Goal: Information Seeking & Learning: Learn about a topic

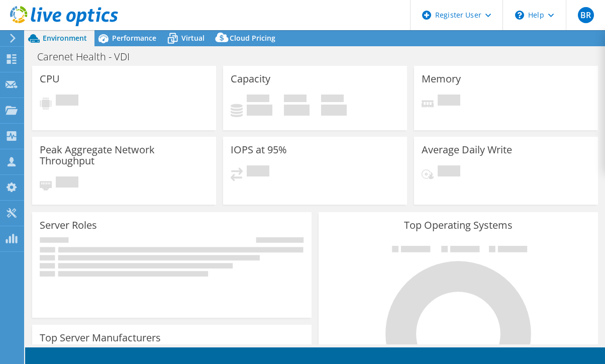
select select "USD"
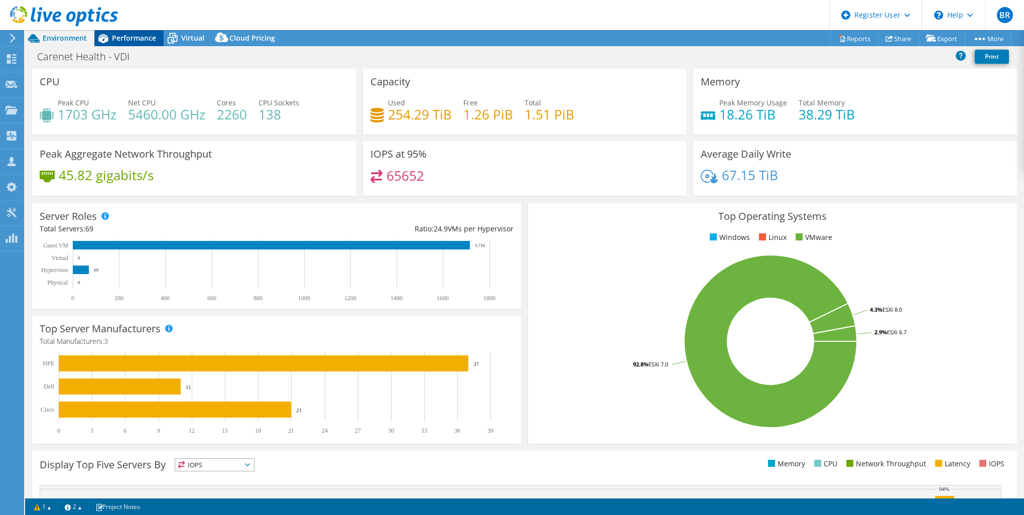
click at [130, 41] on span "Performance" at bounding box center [134, 38] width 44 height 10
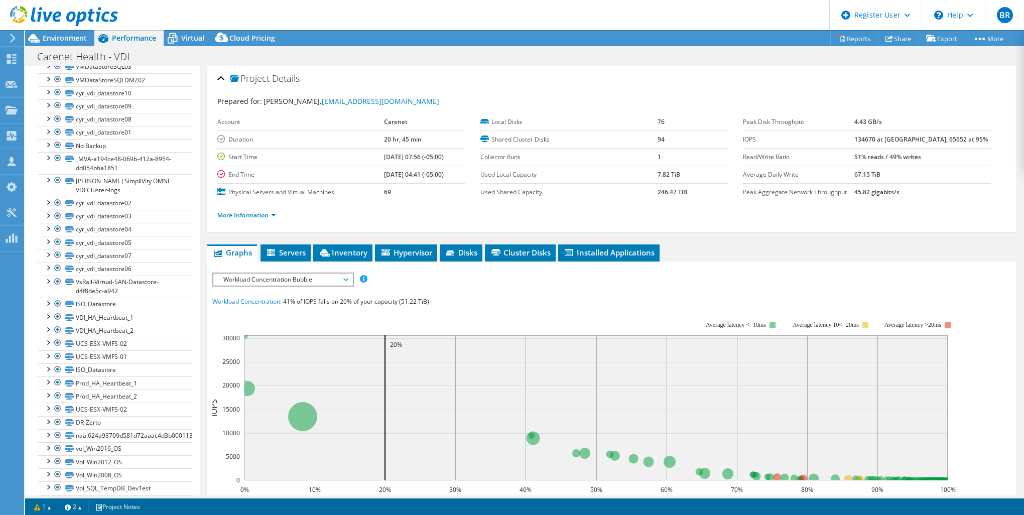
scroll to position [521, 0]
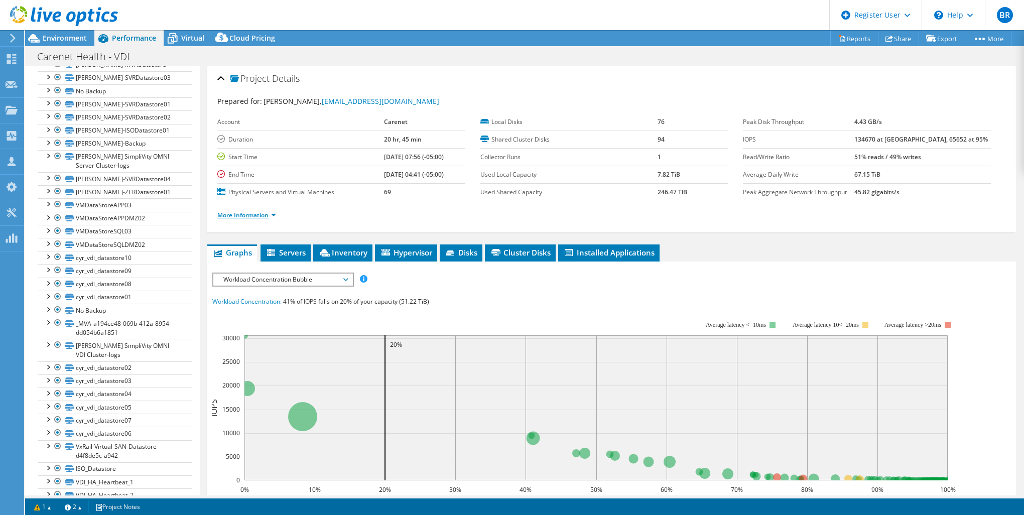
click at [263, 212] on link "More Information" at bounding box center [246, 215] width 59 height 9
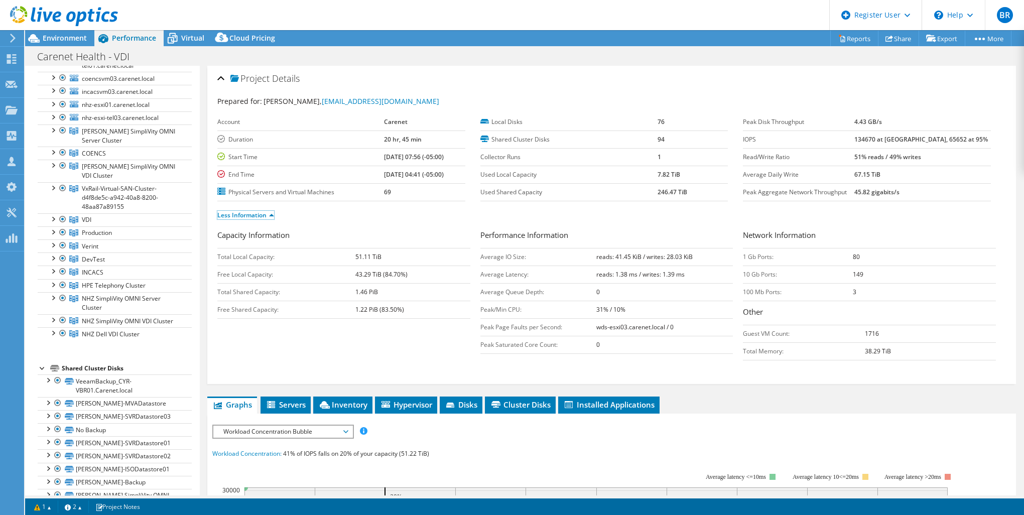
scroll to position [0, 0]
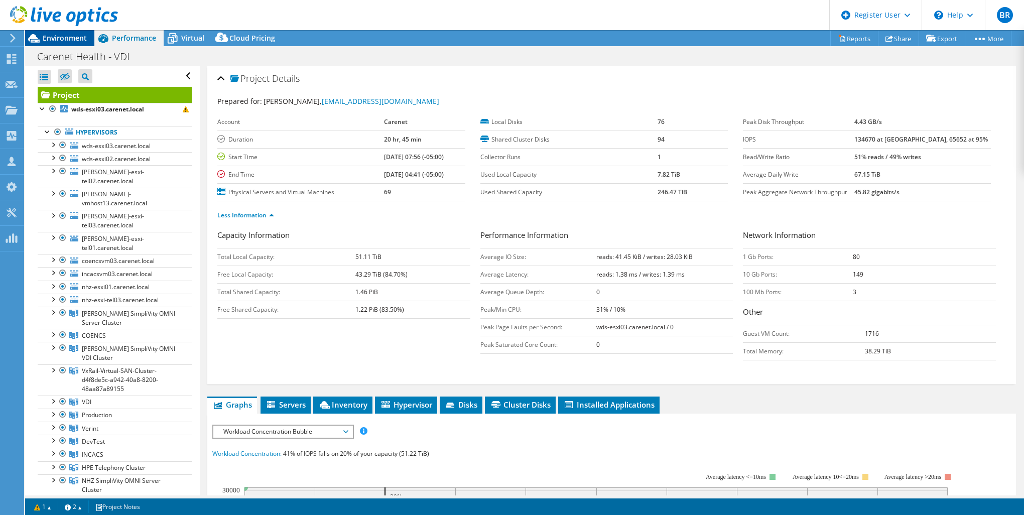
click at [58, 40] on span "Environment" at bounding box center [65, 38] width 44 height 10
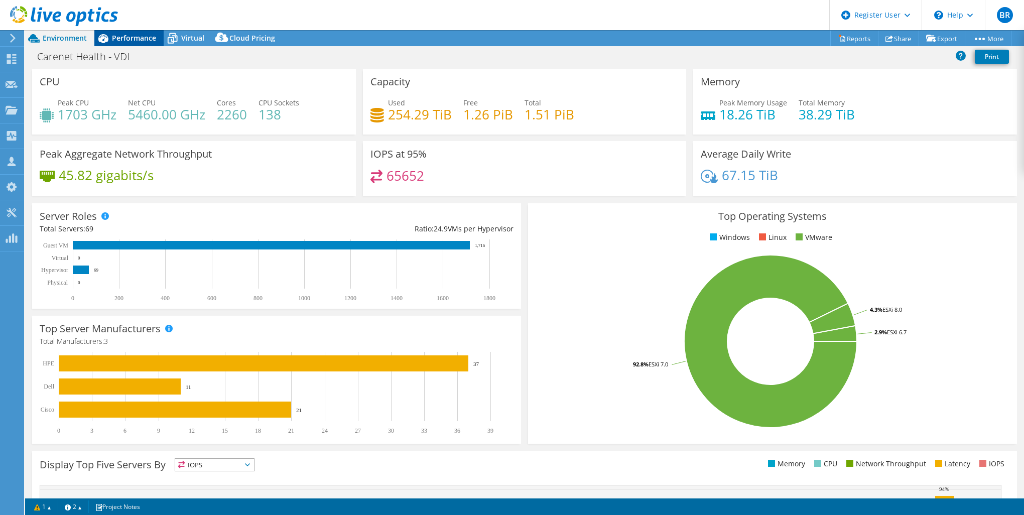
click at [147, 40] on span "Performance" at bounding box center [134, 38] width 44 height 10
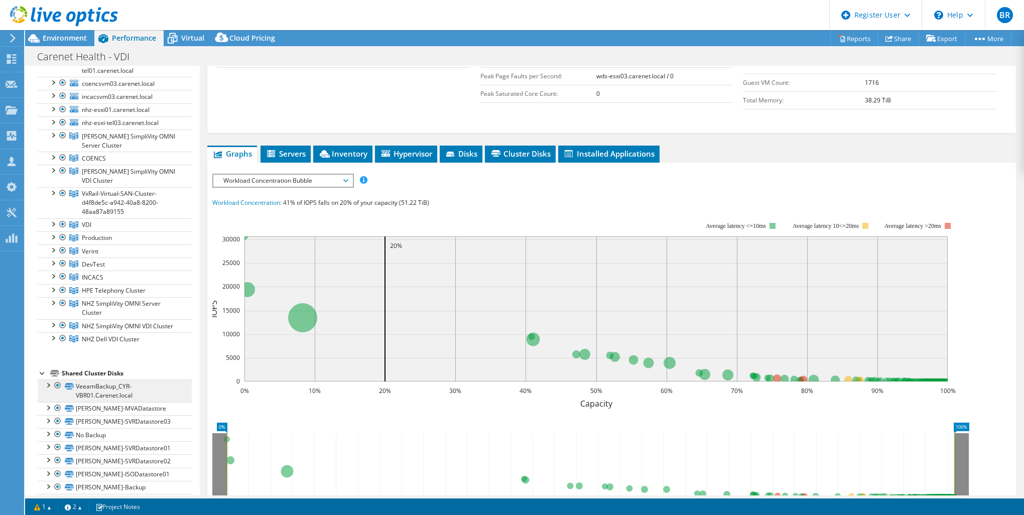
scroll to position [20, 0]
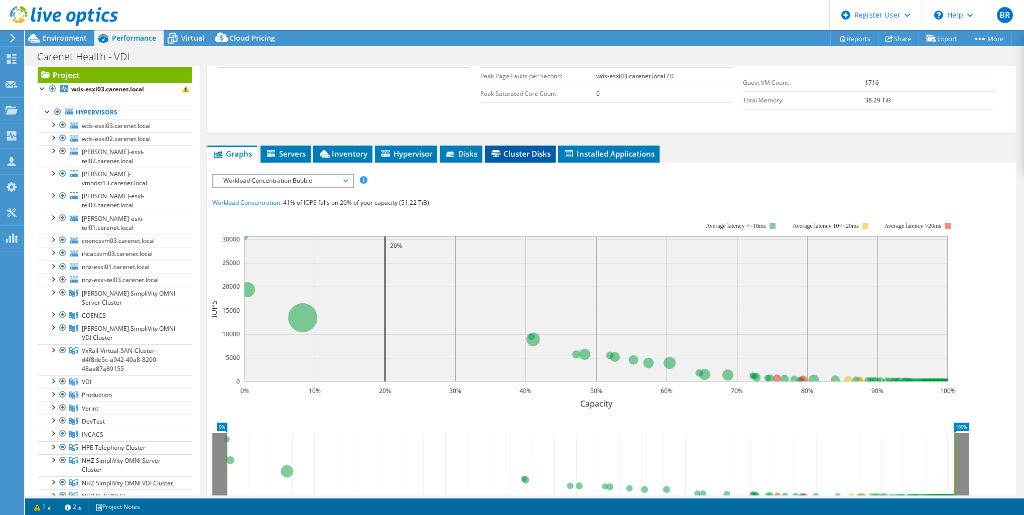
click at [536, 149] on span "Cluster Disks" at bounding box center [520, 154] width 61 height 10
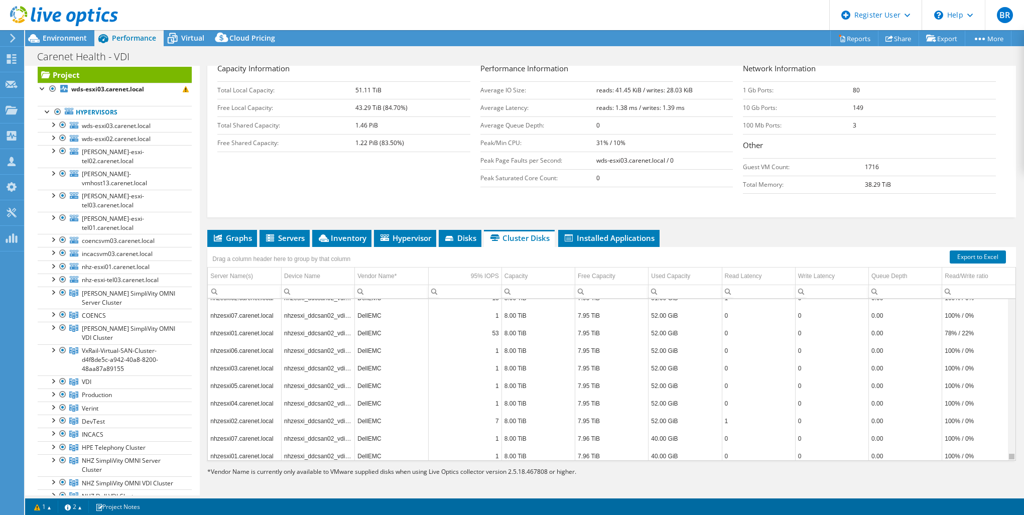
scroll to position [8210, 0]
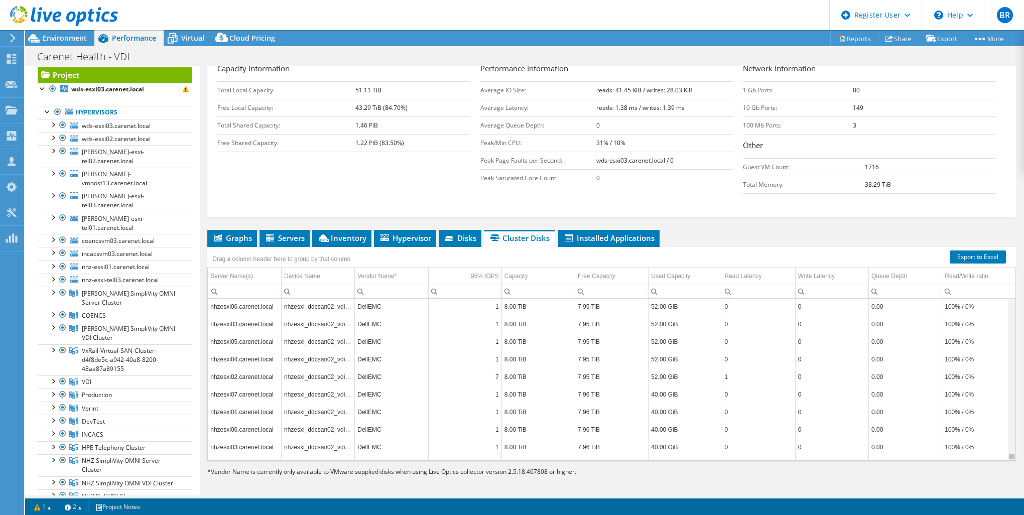
drag, startPoint x: 1007, startPoint y: 343, endPoint x: 984, endPoint y: 457, distance: 116.2
click at [604, 363] on body "BR Dell User Brindhaa Raghavan Brindhaa.Raghavan1@dell.com Dell My Profile Log …" at bounding box center [512, 257] width 1024 height 515
drag, startPoint x: 1006, startPoint y: 451, endPoint x: 944, endPoint y: 283, distance: 179.9
click at [604, 283] on body "BR Dell User Brindhaa Raghavan Brindhaa.Raghavan1@dell.com Dell My Profile Log …" at bounding box center [512, 257] width 1024 height 515
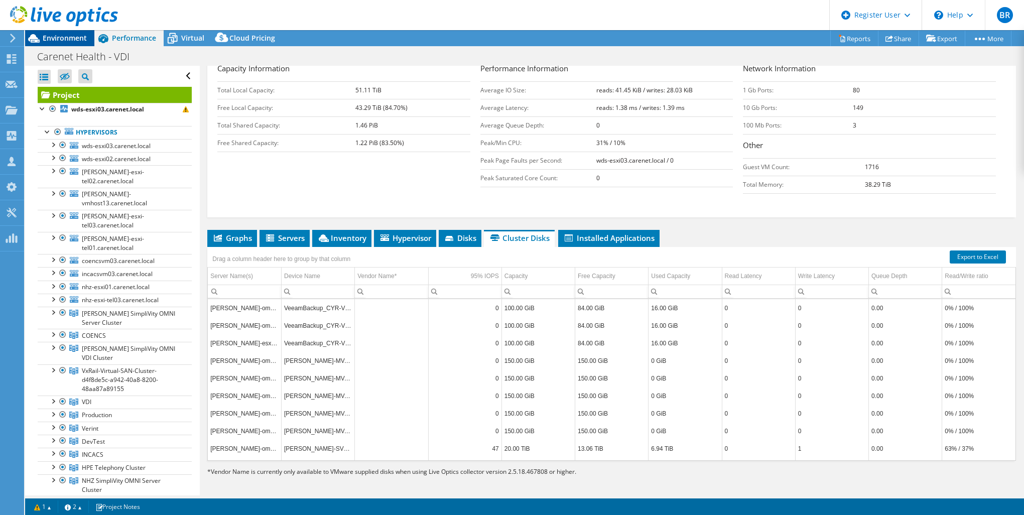
click at [54, 38] on span "Environment" at bounding box center [65, 38] width 44 height 10
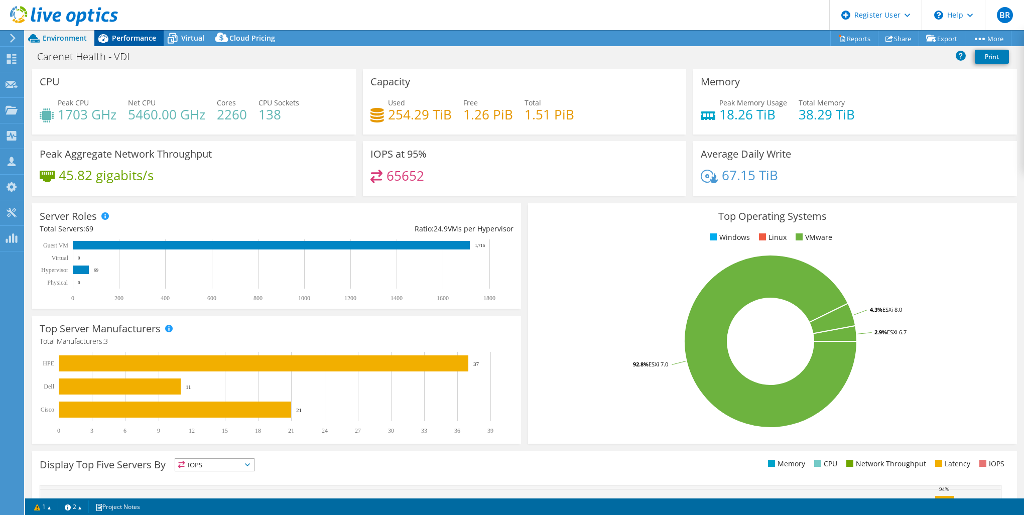
click at [112, 38] on span "Performance" at bounding box center [134, 38] width 44 height 10
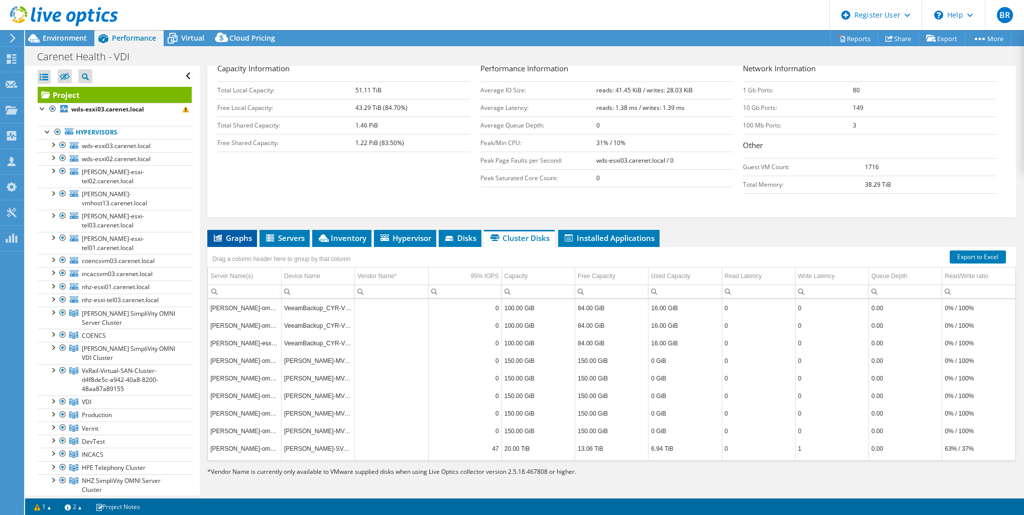
click at [224, 230] on li "Graphs" at bounding box center [232, 238] width 50 height 17
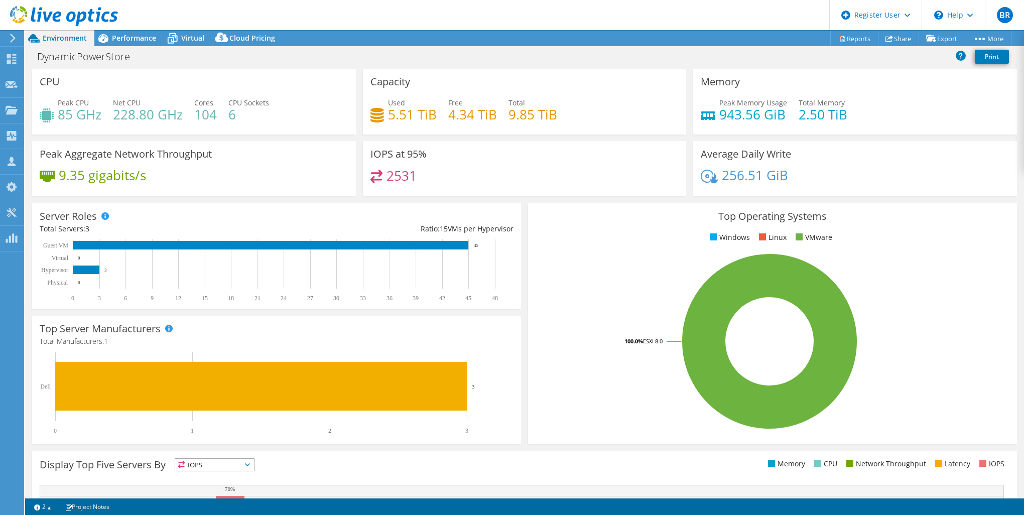
select select "USD"
click at [506, 176] on div "2531" at bounding box center [525, 181] width 309 height 22
click at [126, 33] on span "Performance" at bounding box center [134, 38] width 44 height 10
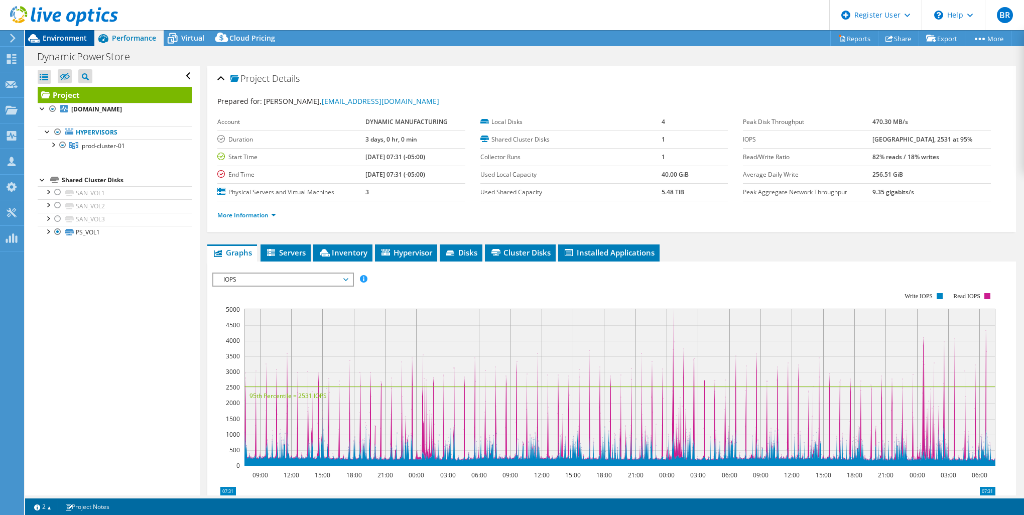
click at [54, 34] on span "Environment" at bounding box center [65, 38] width 44 height 10
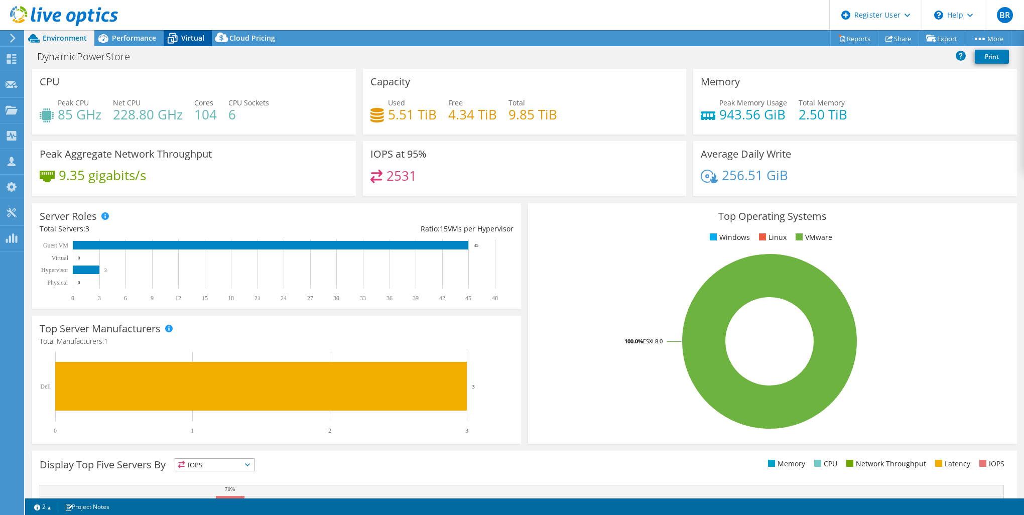
click at [175, 37] on icon at bounding box center [173, 39] width 10 height 8
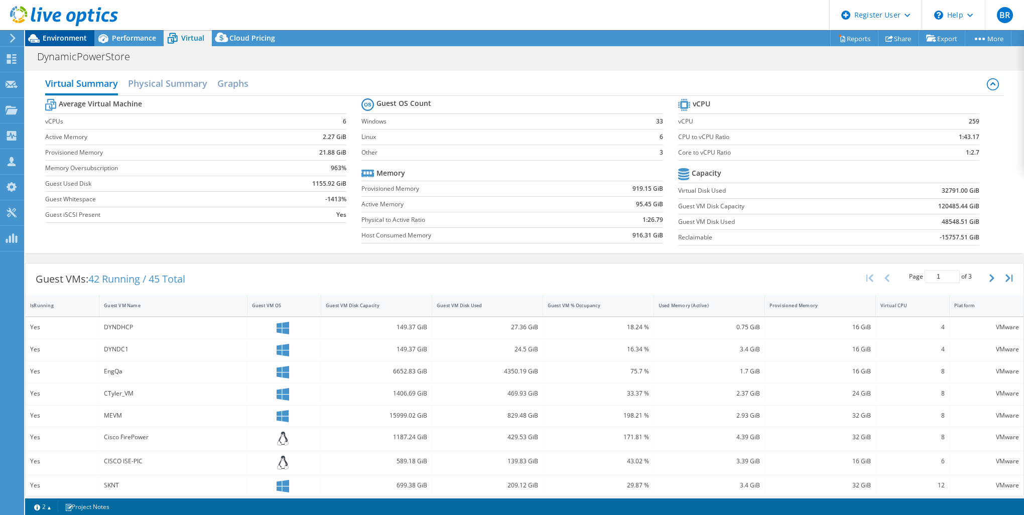
click at [70, 34] on span "Environment" at bounding box center [65, 38] width 44 height 10
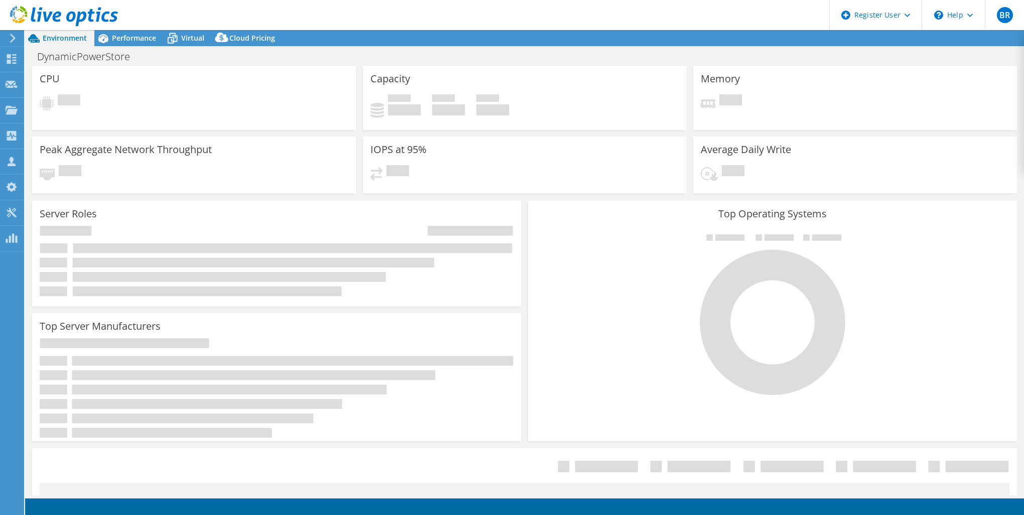
select select "USD"
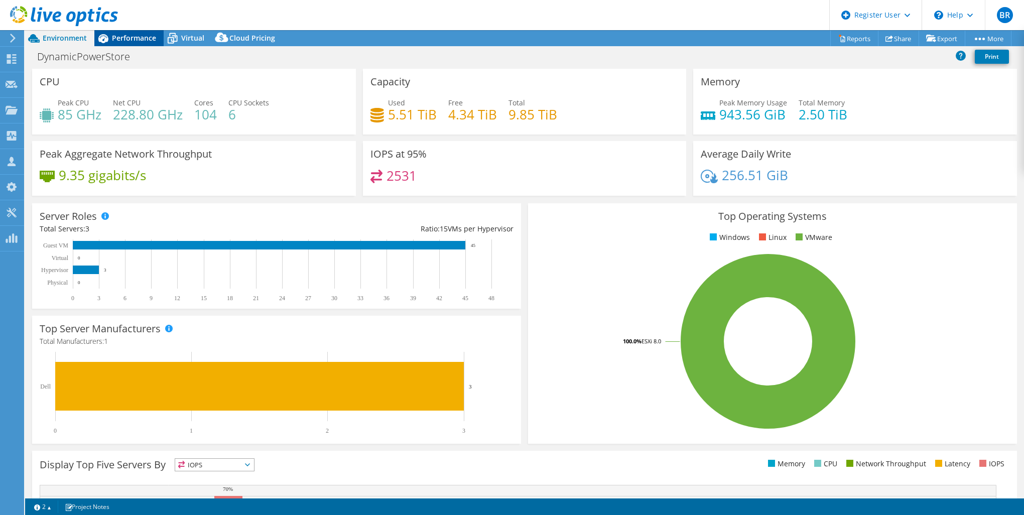
click at [140, 33] on span "Performance" at bounding box center [134, 38] width 44 height 10
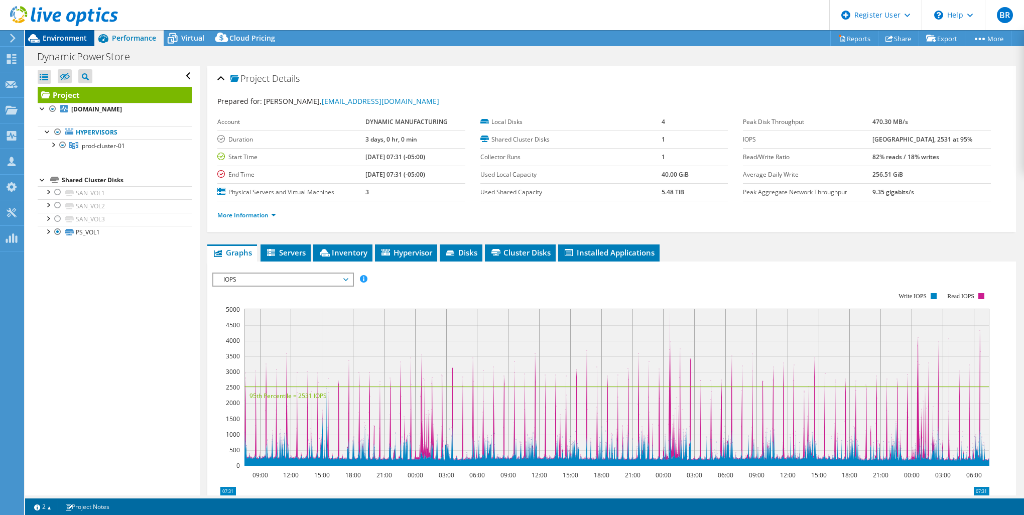
drag, startPoint x: 59, startPoint y: 34, endPoint x: 72, endPoint y: 34, distance: 13.1
click at [66, 33] on span "Environment" at bounding box center [65, 38] width 44 height 10
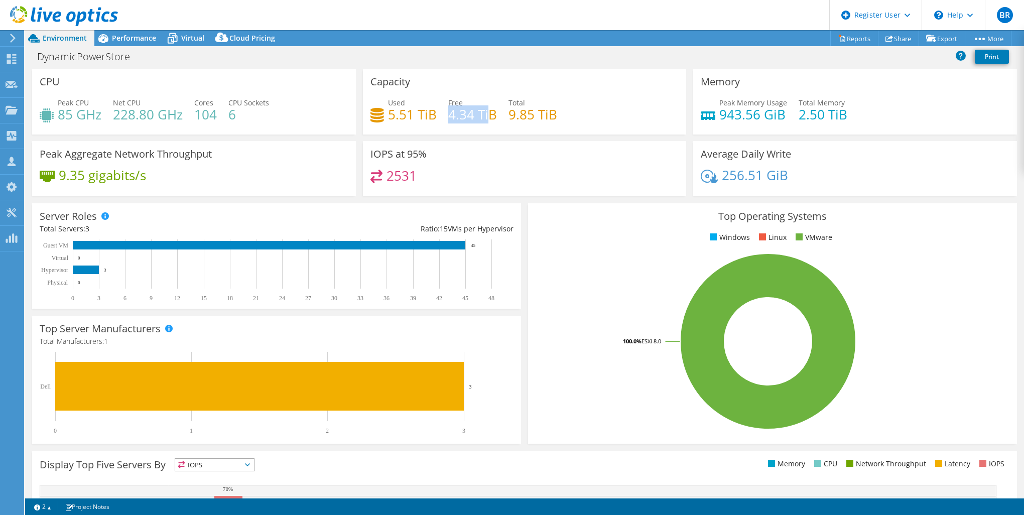
drag, startPoint x: 446, startPoint y: 113, endPoint x: 485, endPoint y: 113, distance: 38.2
click at [485, 113] on h4 "4.34 TiB" at bounding box center [472, 114] width 49 height 11
drag, startPoint x: 485, startPoint y: 113, endPoint x: 530, endPoint y: 120, distance: 45.7
click at [530, 120] on h4 "9.85 TiB" at bounding box center [533, 114] width 49 height 11
click at [141, 29] on header "BR Dell User Brindhaa Raghavan Brindhaa.Raghavan1@dell.com Dell My Profile Log …" at bounding box center [512, 15] width 1024 height 30
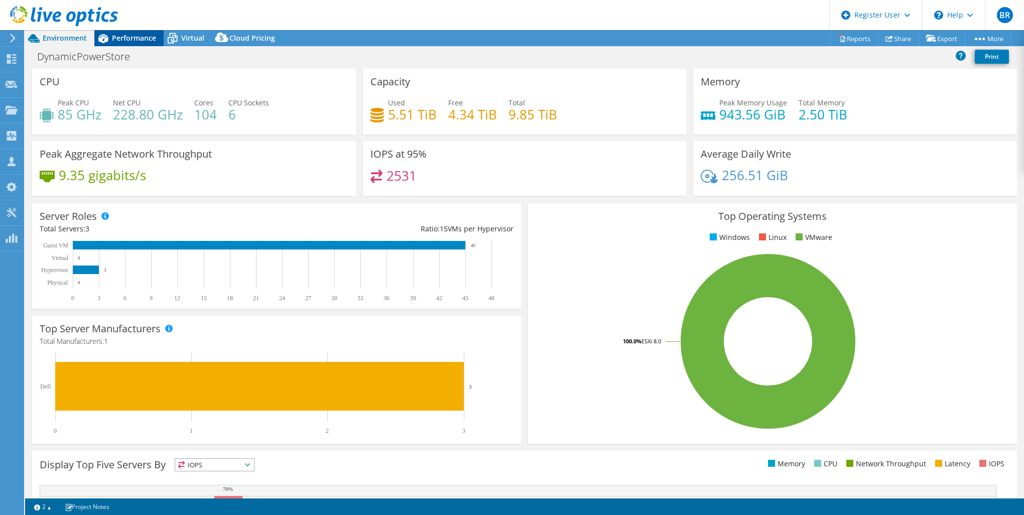
click at [147, 34] on span "Performance" at bounding box center [134, 38] width 44 height 10
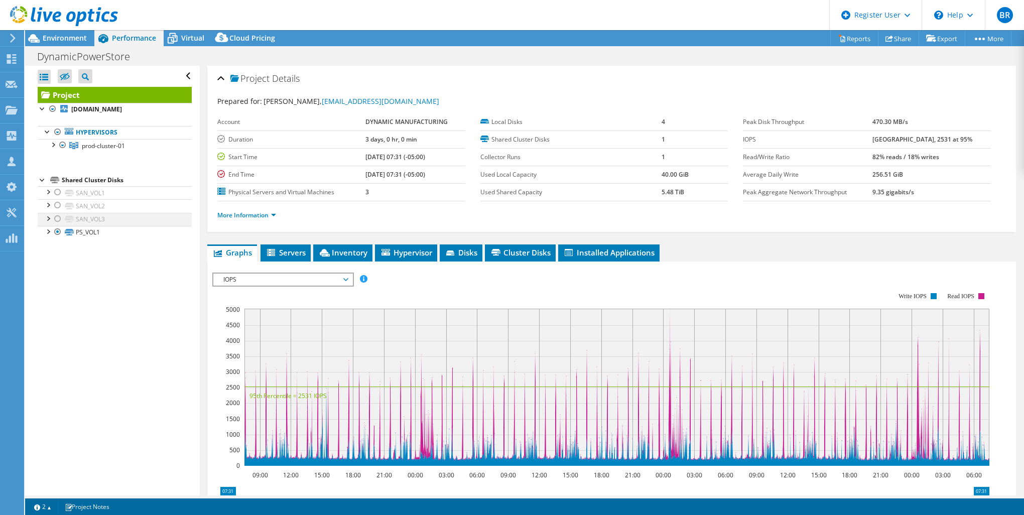
click at [55, 218] on div at bounding box center [58, 219] width 10 height 12
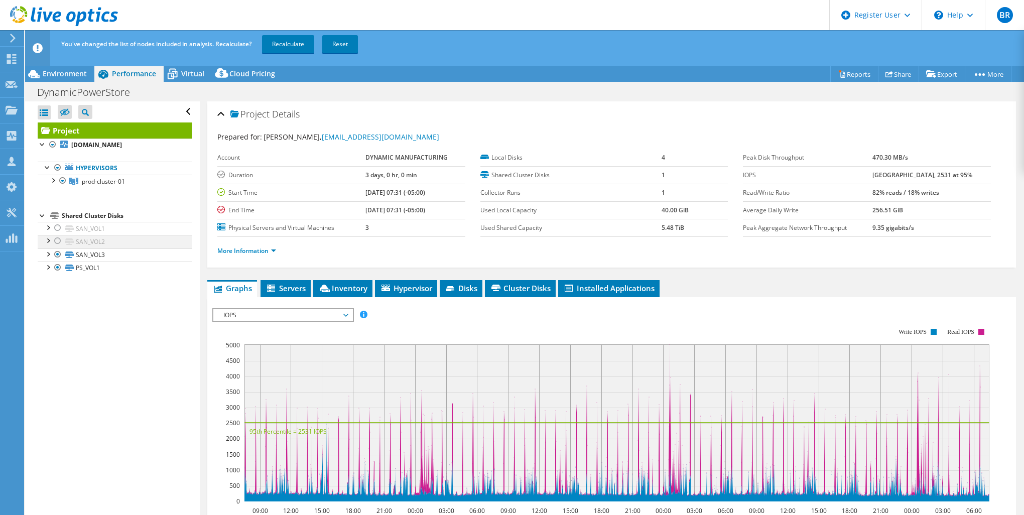
click at [58, 241] on div at bounding box center [58, 241] width 10 height 12
click at [59, 228] on div at bounding box center [58, 228] width 10 height 12
click at [60, 271] on div at bounding box center [58, 268] width 10 height 12
click at [277, 43] on link "Recalculate" at bounding box center [288, 44] width 52 height 18
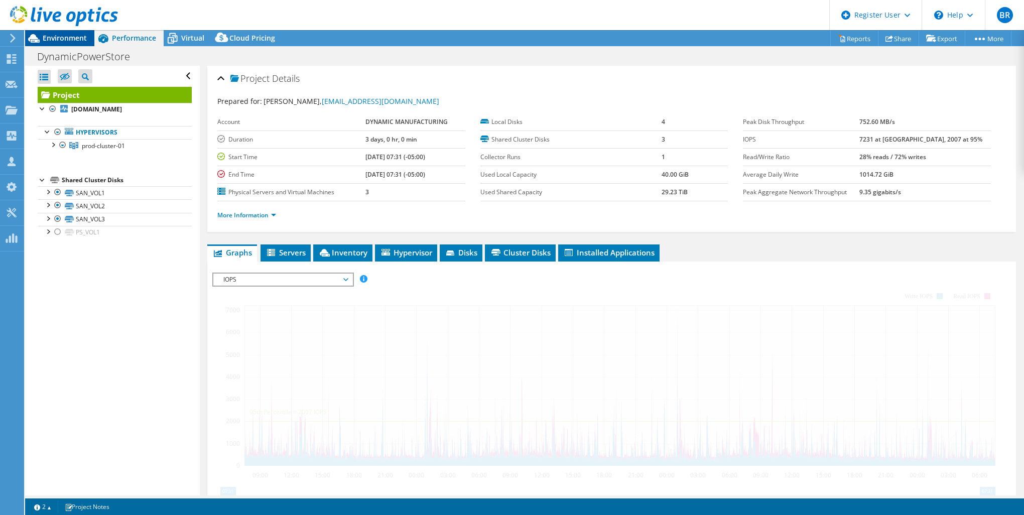
click at [64, 41] on span "Environment" at bounding box center [65, 38] width 44 height 10
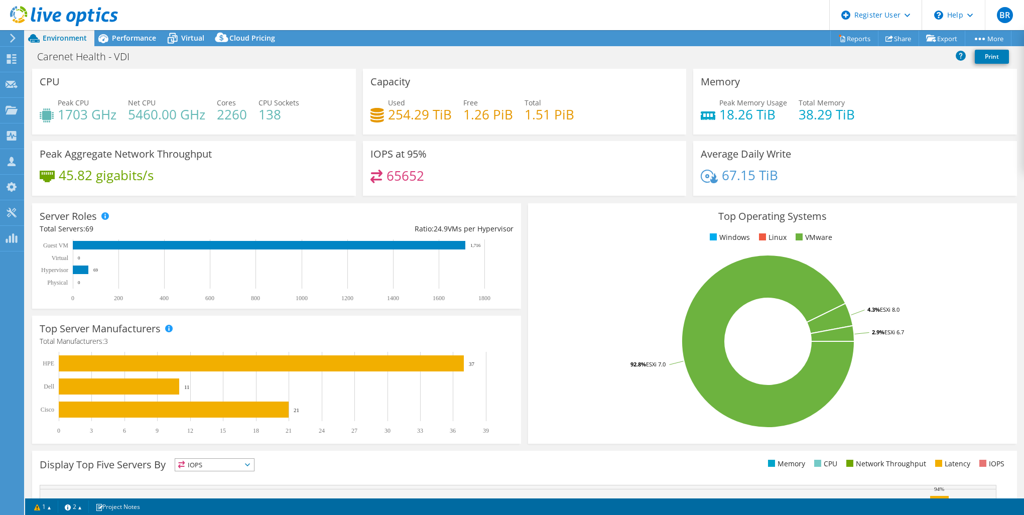
select select "USD"
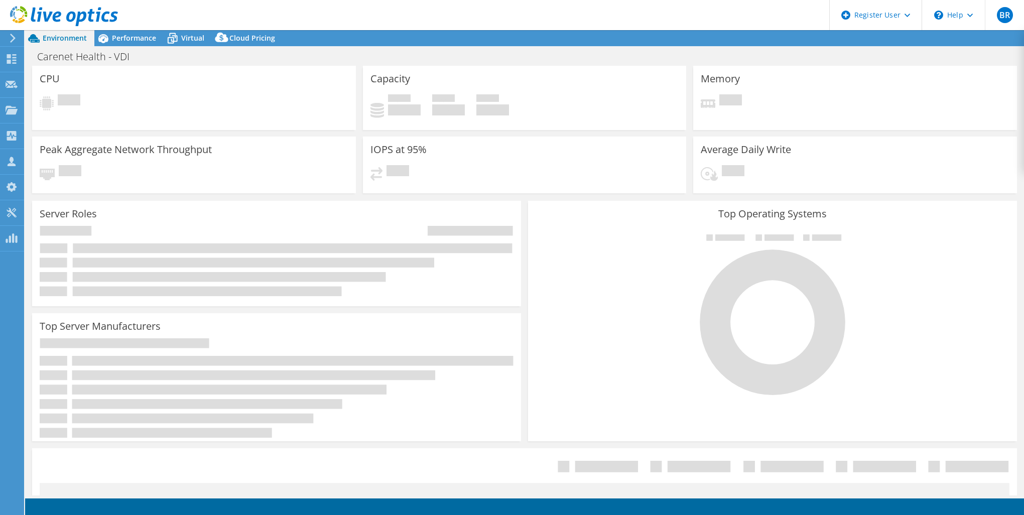
select select "USD"
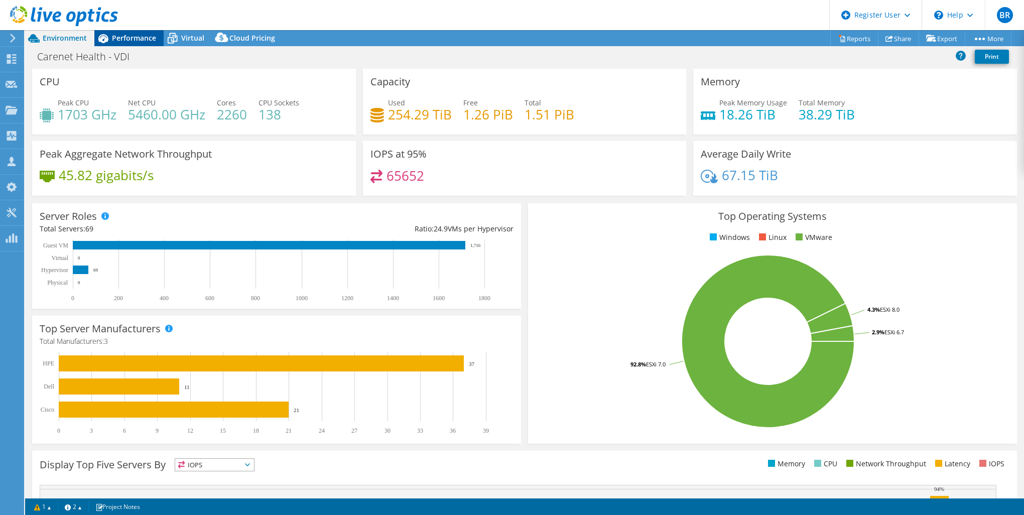
click at [110, 44] on icon at bounding box center [103, 39] width 18 height 18
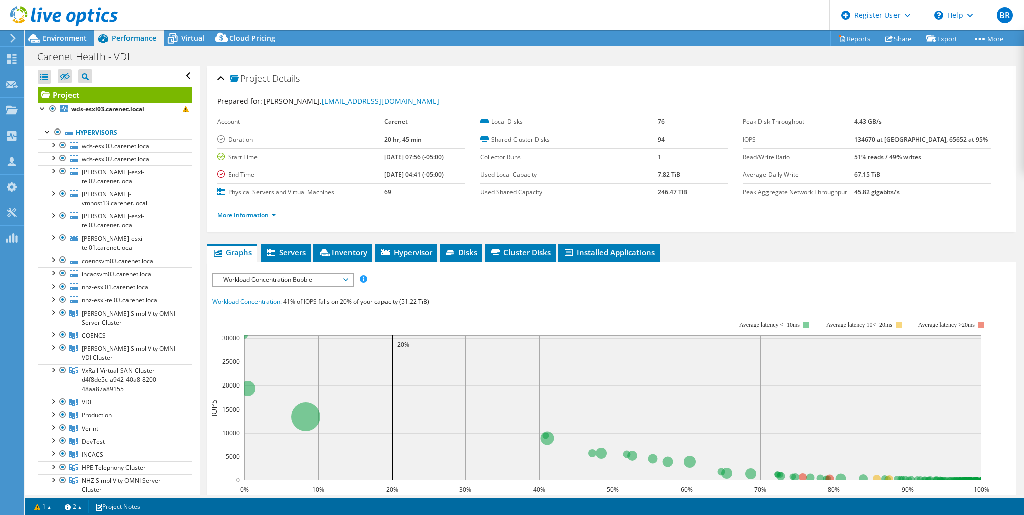
click at [289, 279] on span "Workload Concentration Bubble" at bounding box center [282, 280] width 129 height 12
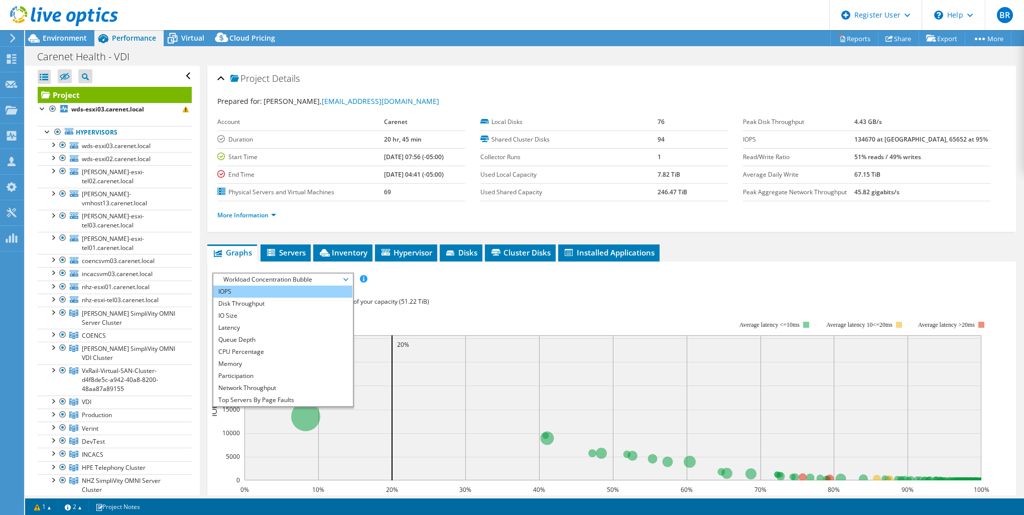
click at [284, 288] on li "IOPS" at bounding box center [282, 292] width 139 height 12
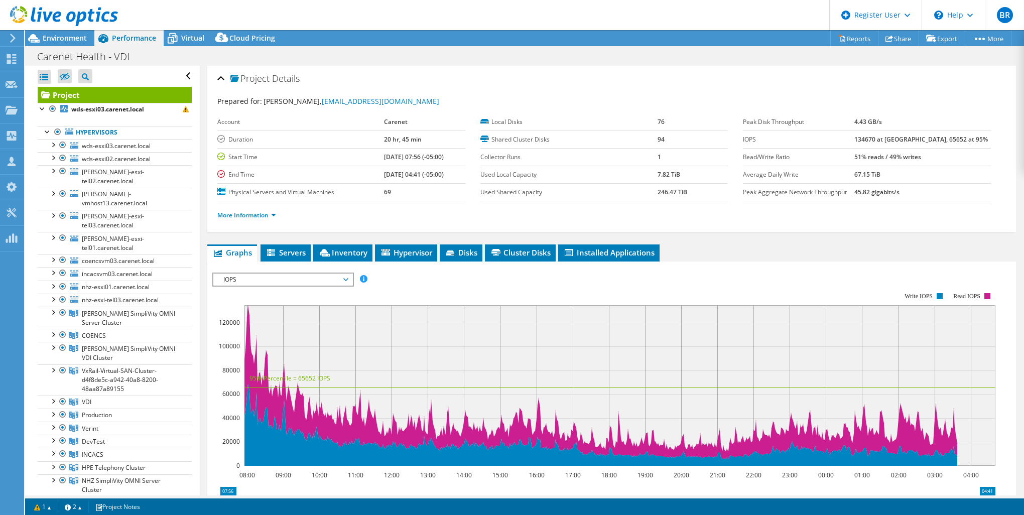
click at [519, 279] on rect at bounding box center [603, 379] width 783 height 201
click at [54, 36] on span "Environment" at bounding box center [65, 38] width 44 height 10
